Goal: Task Accomplishment & Management: Use online tool/utility

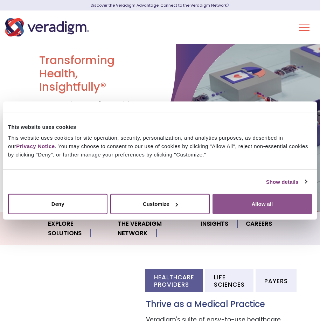
click at [259, 207] on button "Allow all" at bounding box center [261, 204] width 99 height 20
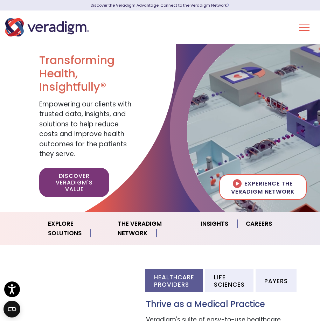
click at [306, 21] on button "Toggle Navigation Menu" at bounding box center [304, 27] width 10 height 18
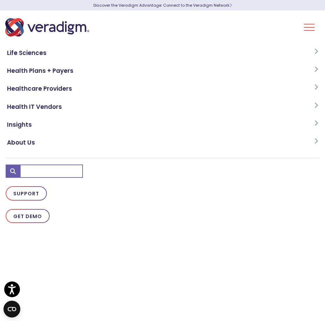
click at [306, 23] on button "Toggle Navigation Menu" at bounding box center [309, 27] width 10 height 18
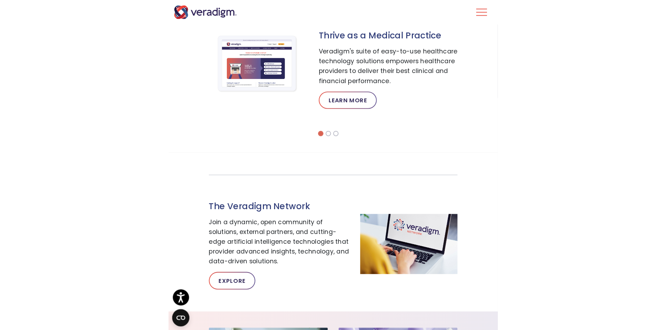
scroll to position [245, 0]
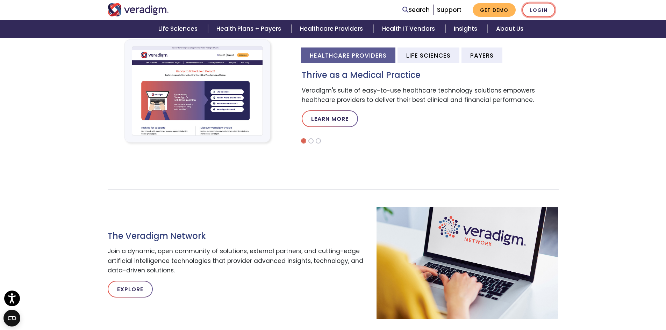
click at [319, 11] on link "Login" at bounding box center [538, 10] width 33 height 14
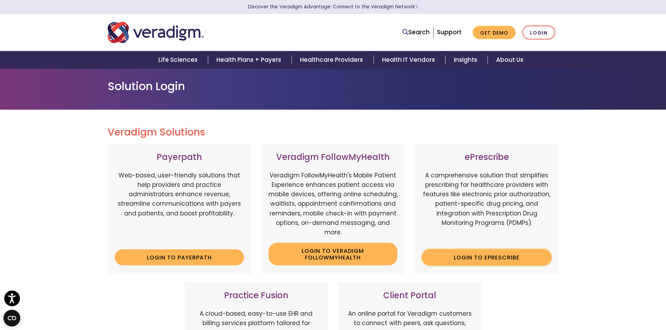
click at [490, 258] on link "Login to ePrescribe" at bounding box center [486, 258] width 129 height 16
